Goal: Task Accomplishment & Management: Manage account settings

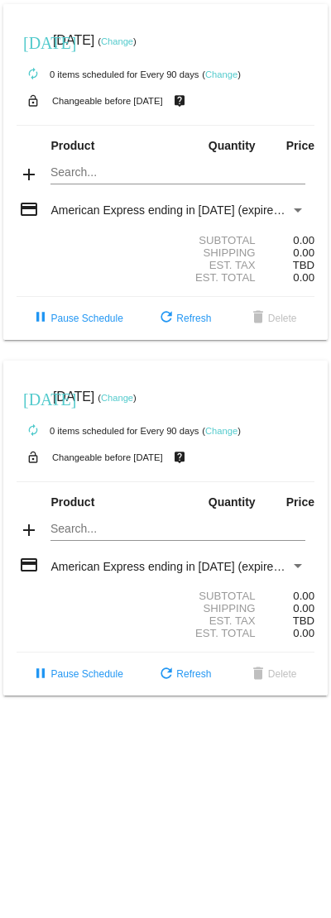
click at [103, 602] on div "Subtotal 0.00" at bounding box center [166, 596] width 298 height 12
click at [133, 403] on link "Change" at bounding box center [117, 398] width 32 height 10
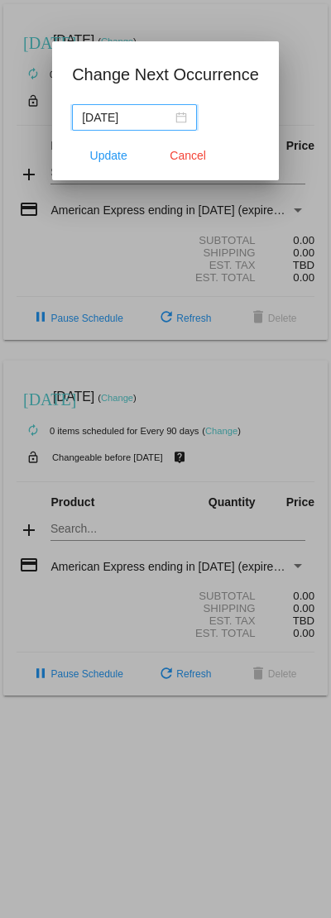
click at [193, 163] on button "Cancel" at bounding box center [187, 156] width 73 height 30
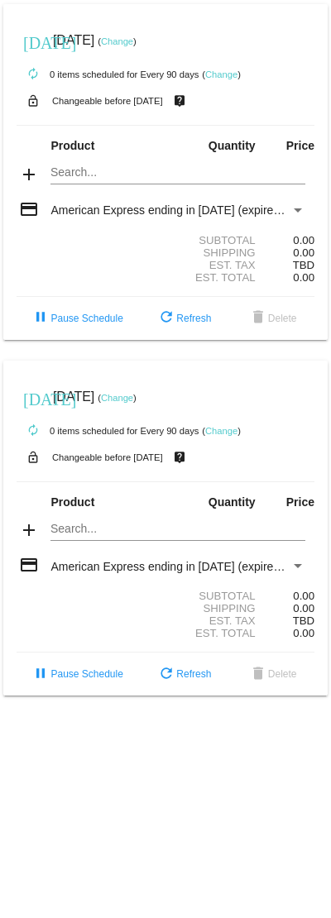
click at [133, 403] on link "Change" at bounding box center [117, 398] width 32 height 10
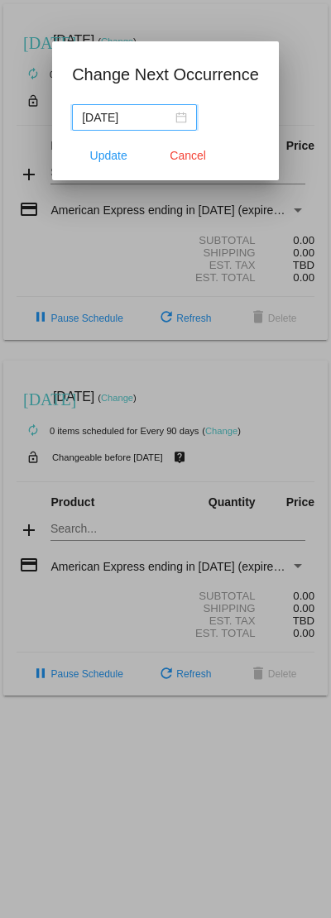
click at [174, 114] on div "[DATE]" at bounding box center [134, 117] width 105 height 18
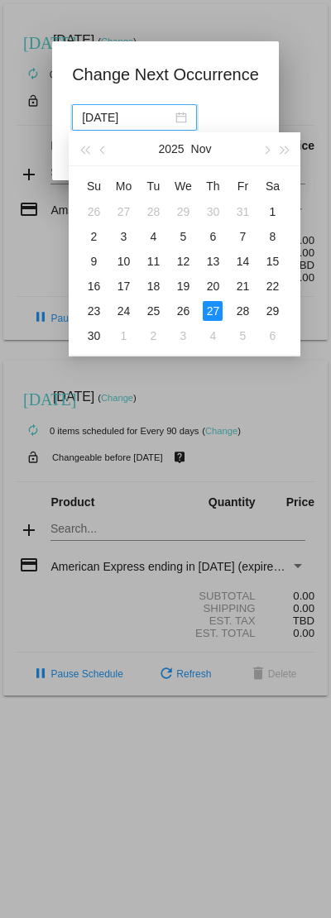
click at [258, 147] on button "button" at bounding box center [266, 148] width 18 height 33
click at [266, 143] on button "button" at bounding box center [266, 148] width 18 height 33
click at [268, 155] on button "button" at bounding box center [266, 148] width 18 height 33
click at [271, 154] on button "button" at bounding box center [266, 148] width 18 height 33
click at [275, 153] on button "button" at bounding box center [284, 148] width 18 height 33
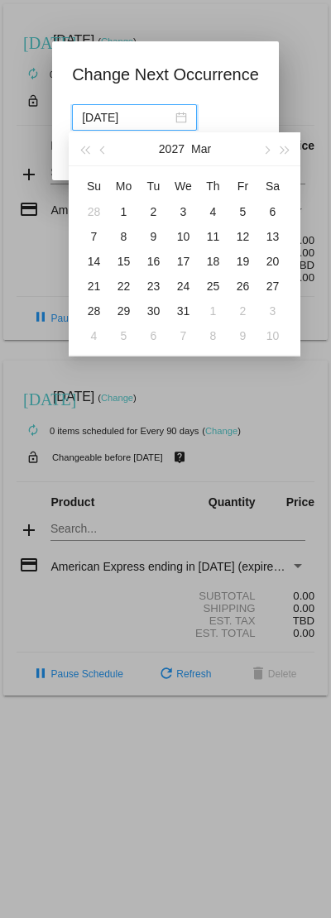
click at [275, 157] on button "button" at bounding box center [284, 148] width 18 height 33
click at [281, 152] on span "button" at bounding box center [284, 150] width 8 height 8
click at [235, 279] on div "23" at bounding box center [242, 286] width 20 height 20
type input "[DATE]"
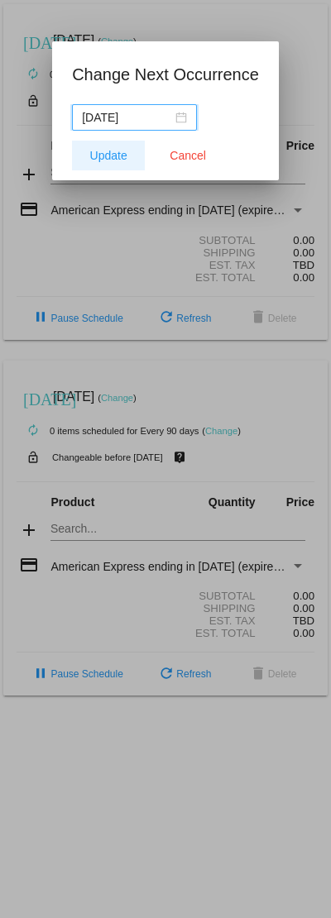
click at [114, 157] on span "Update" at bounding box center [108, 155] width 37 height 13
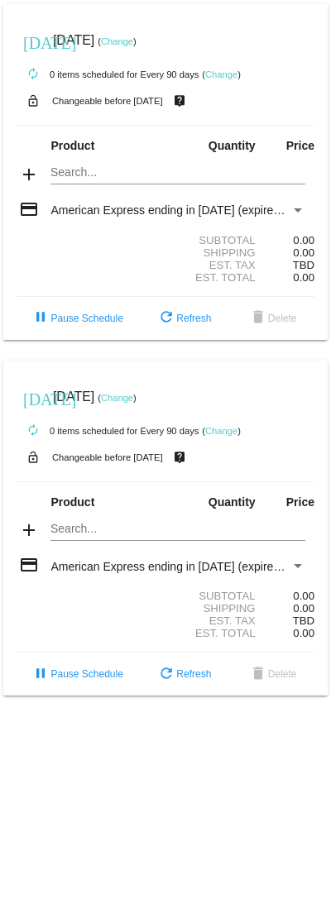
click at [156, 101] on small "Changeable before [DATE]" at bounding box center [107, 101] width 111 height 10
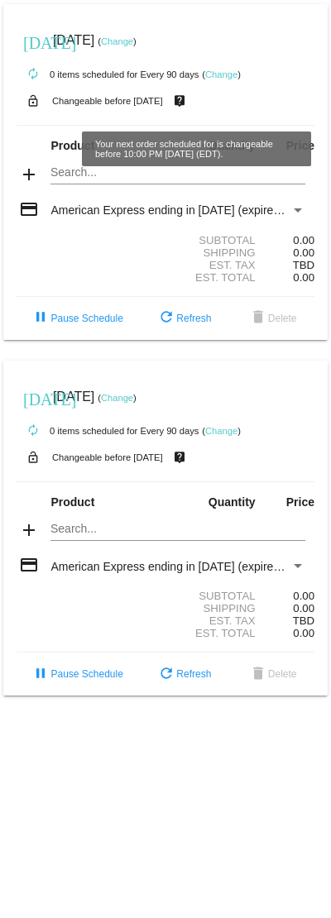
click at [189, 107] on mat-icon "live_help" at bounding box center [180, 101] width 20 height 22
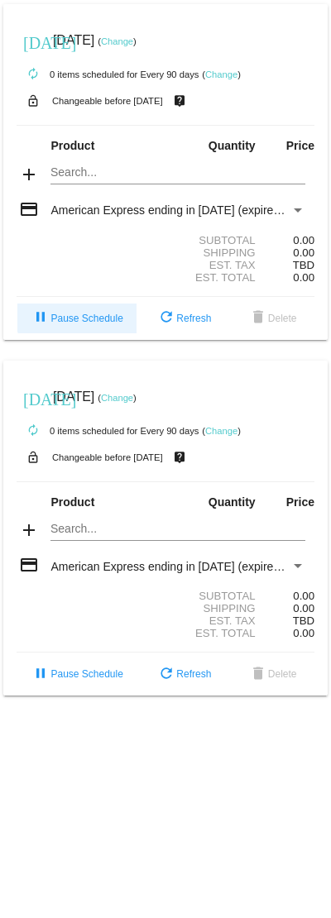
click at [92, 323] on span "pause Pause Schedule" at bounding box center [77, 319] width 92 height 12
click at [86, 680] on span "pause Pause Schedule" at bounding box center [77, 674] width 92 height 12
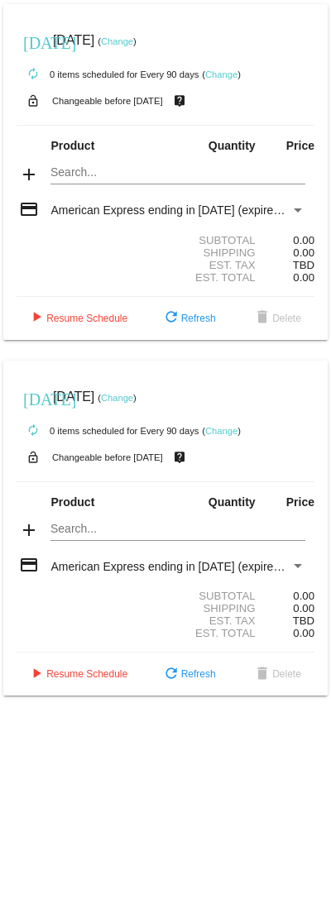
click at [296, 213] on div "Payment Method" at bounding box center [298, 210] width 8 height 4
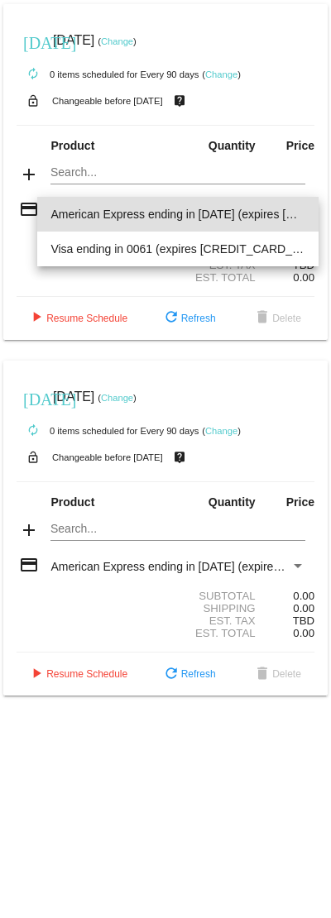
click at [259, 337] on div at bounding box center [165, 459] width 331 height 918
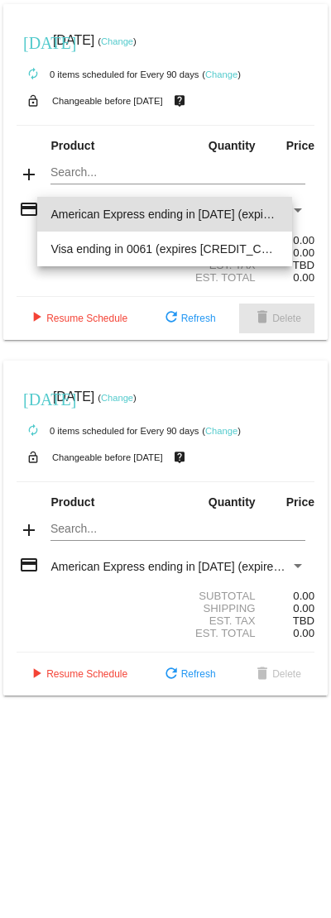
click at [275, 324] on span "delete Delete" at bounding box center [276, 319] width 49 height 12
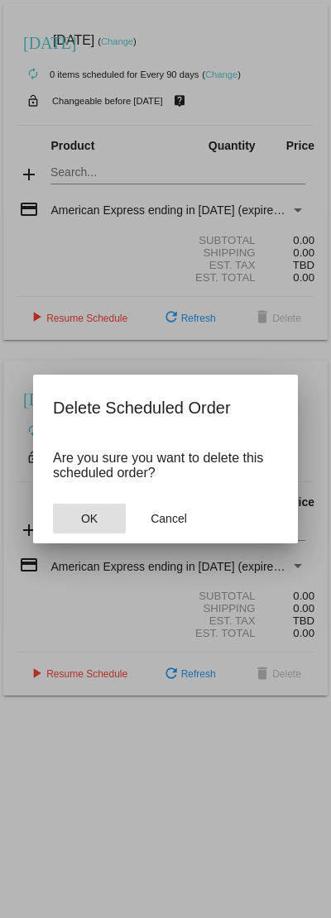
click at [103, 524] on button "OK" at bounding box center [89, 519] width 73 height 30
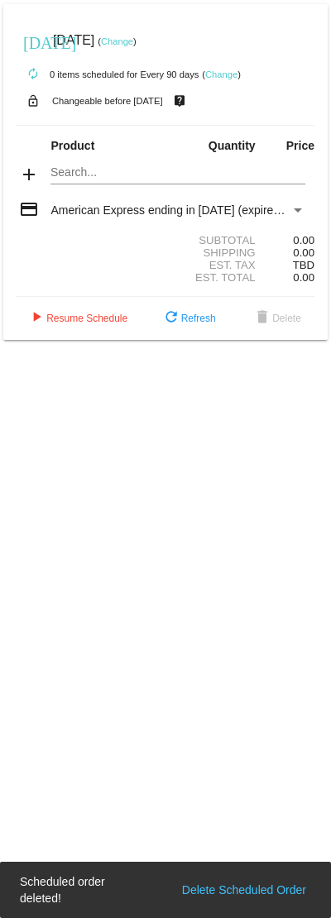
click at [289, 324] on span "delete Delete" at bounding box center [276, 319] width 49 height 12
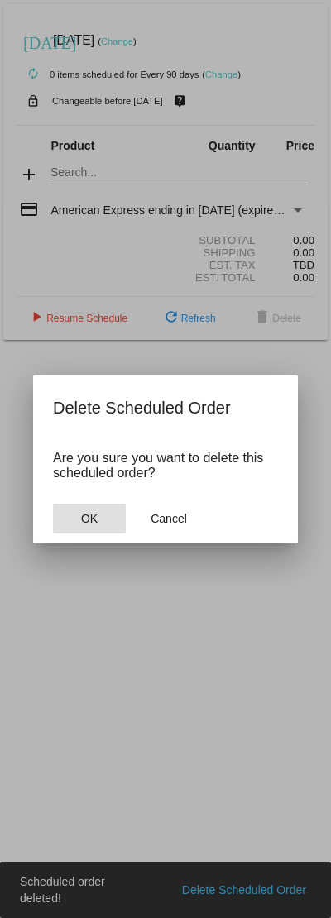
click at [95, 534] on button "OK" at bounding box center [89, 519] width 73 height 30
